Goal: Navigation & Orientation: Find specific page/section

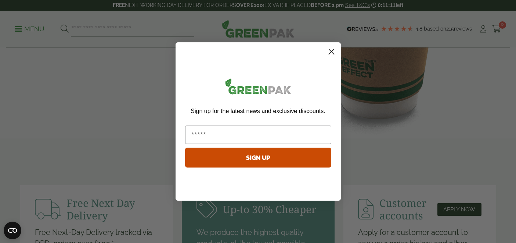
scroll to position [683, 0]
click at [329, 53] on circle "Close dialog" at bounding box center [331, 52] width 12 height 12
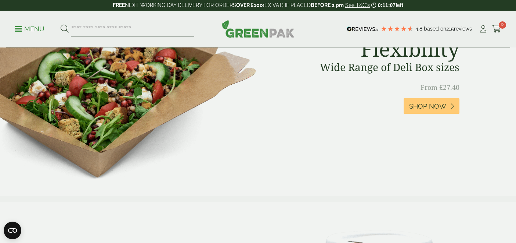
scroll to position [356, 0]
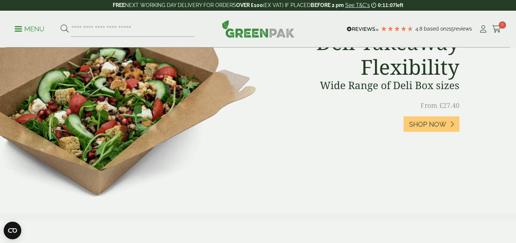
click at [22, 29] on p "Menu" at bounding box center [30, 29] width 30 height 9
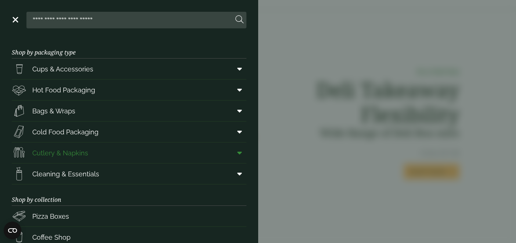
click at [69, 149] on span "Cutlery & Napkins" at bounding box center [60, 153] width 56 height 10
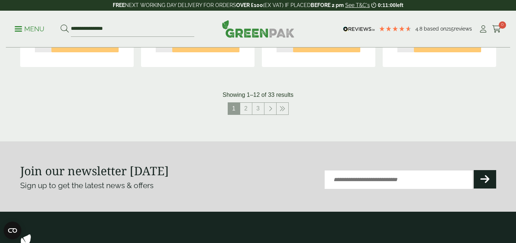
scroll to position [1035, 0]
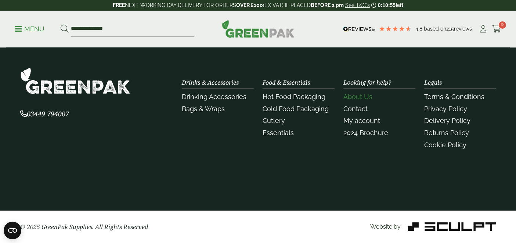
click at [364, 96] on link "About Us" at bounding box center [358, 97] width 29 height 8
